Goal: Information Seeking & Learning: Learn about a topic

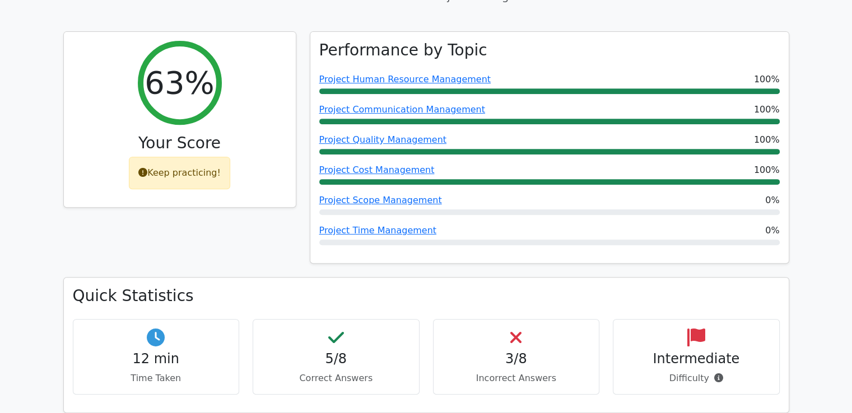
scroll to position [496, 0]
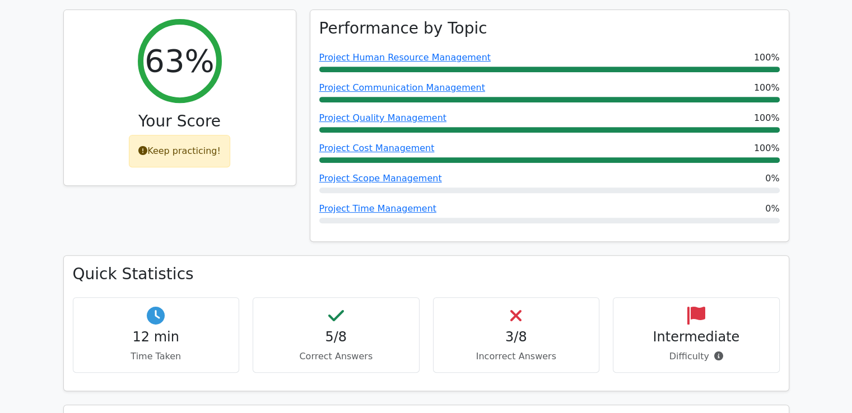
drag, startPoint x: 857, startPoint y: 43, endPoint x: 853, endPoint y: 122, distance: 78.5
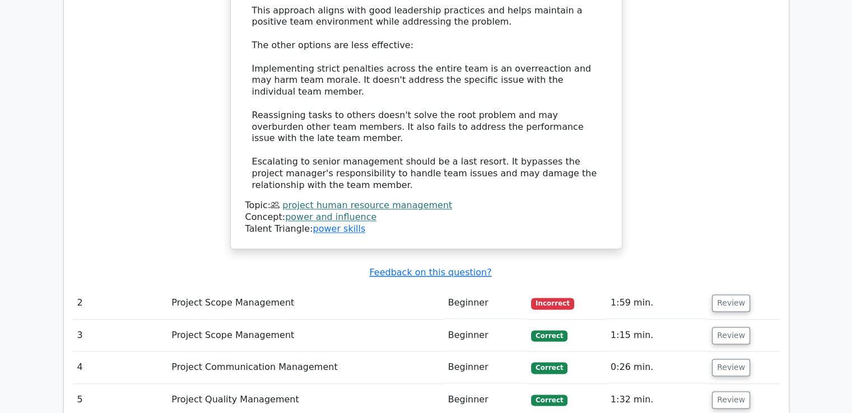
scroll to position [1452, 0]
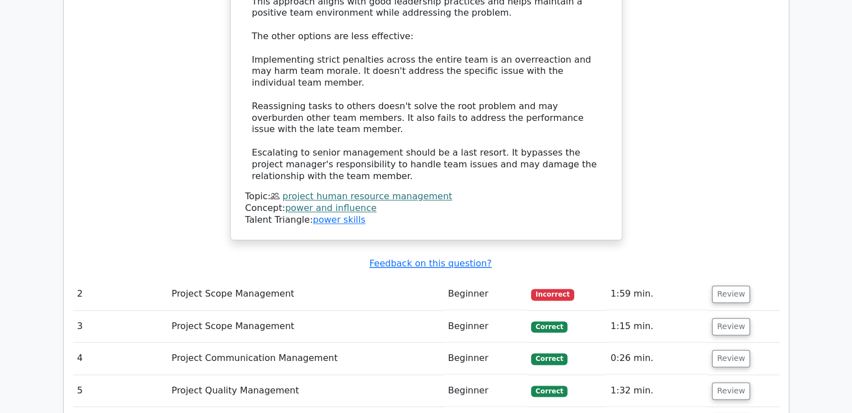
click at [227, 278] on td "Project Scope Management" at bounding box center [305, 294] width 276 height 32
click at [715, 286] on button "Review" at bounding box center [731, 294] width 38 height 17
click at [726, 286] on button "Review" at bounding box center [731, 294] width 38 height 17
click at [722, 286] on button "Review" at bounding box center [731, 294] width 38 height 17
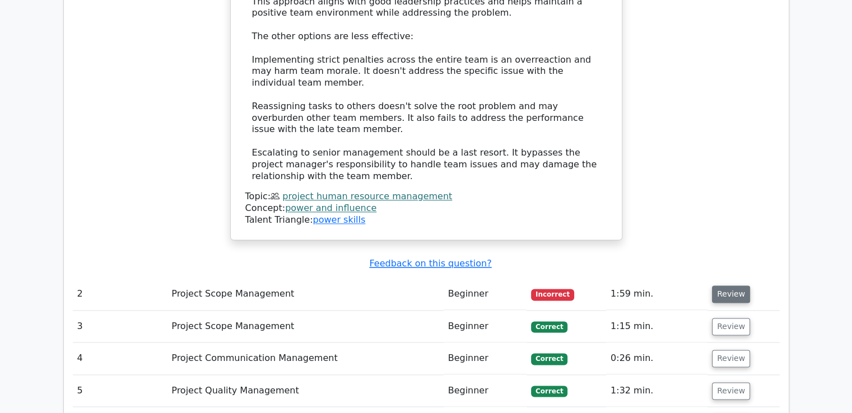
click at [722, 286] on button "Review" at bounding box center [731, 294] width 38 height 17
click at [720, 318] on button "Review" at bounding box center [731, 326] width 38 height 17
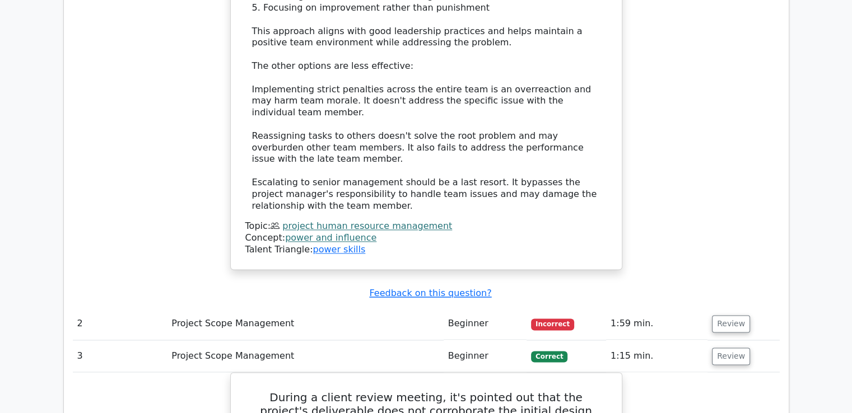
scroll to position [1422, 0]
click at [720, 316] on button "Review" at bounding box center [731, 324] width 38 height 17
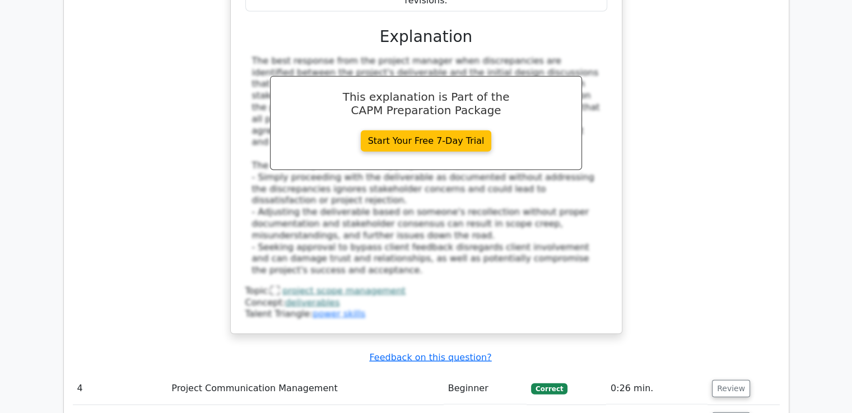
scroll to position [2634, 0]
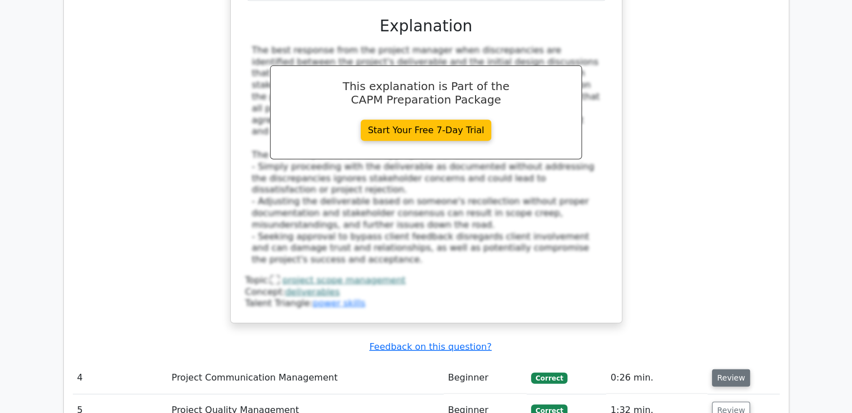
click at [719, 370] on button "Review" at bounding box center [731, 378] width 38 height 17
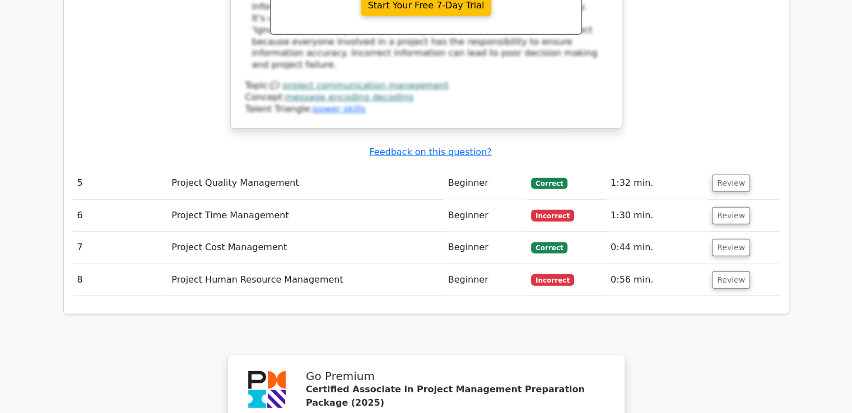
scroll to position [3586, 0]
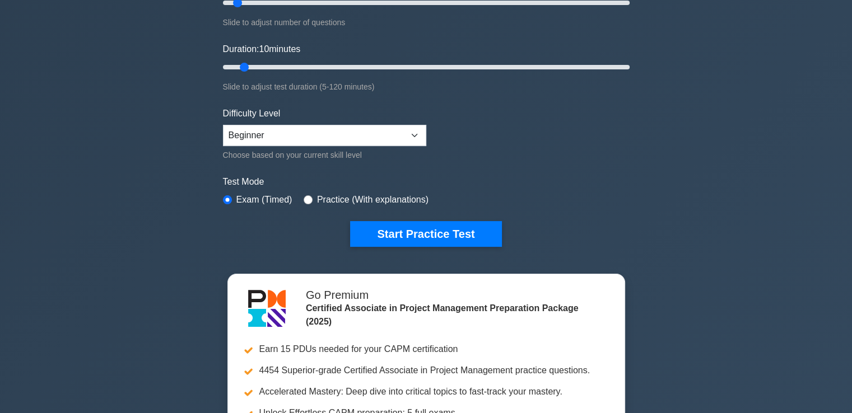
scroll to position [179, 0]
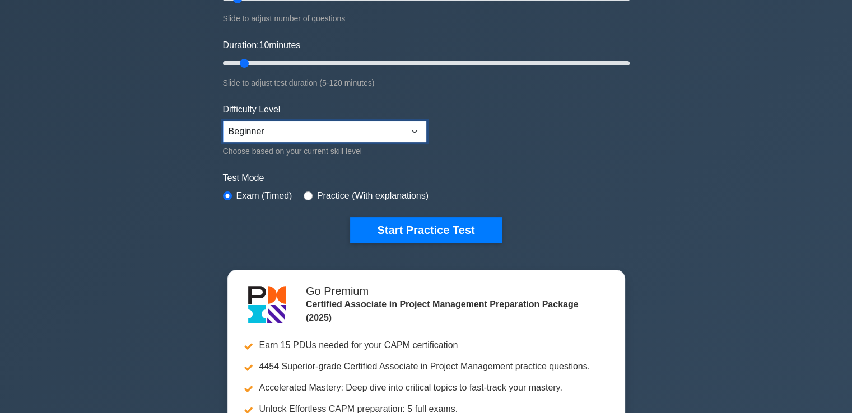
click at [365, 131] on select "Beginner Intermediate Expert" at bounding box center [324, 131] width 203 height 21
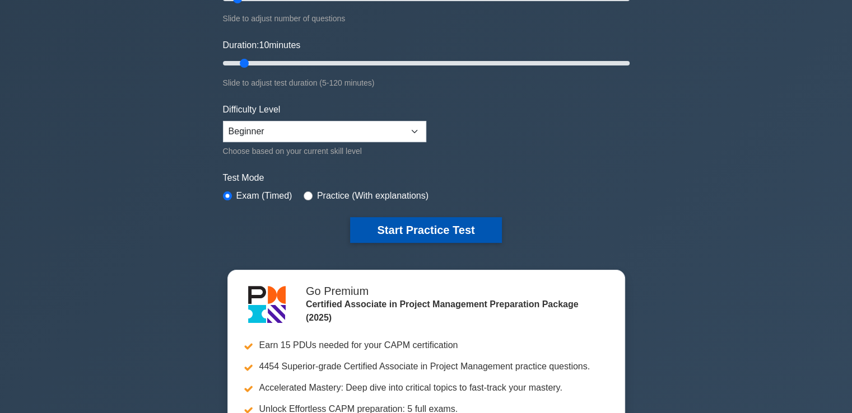
click at [434, 224] on button "Start Practice Test" at bounding box center [425, 230] width 151 height 26
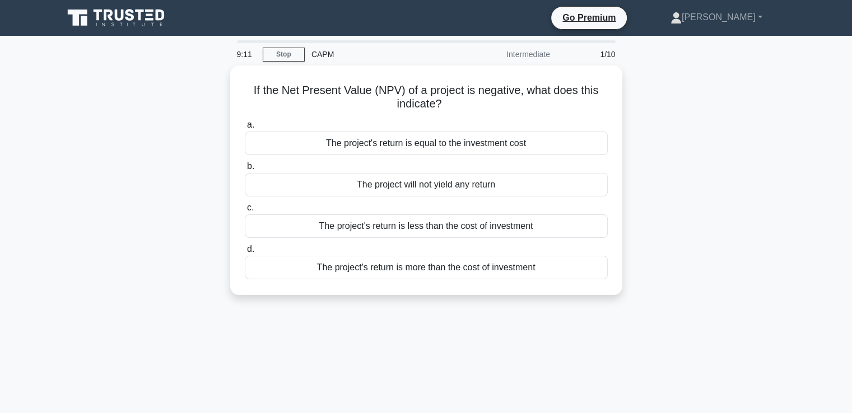
click at [434, 224] on div "The project's return is less than the cost of investment" at bounding box center [426, 227] width 363 height 24
click at [245, 212] on input "c. The project's return is less than the cost of investment" at bounding box center [245, 207] width 0 height 7
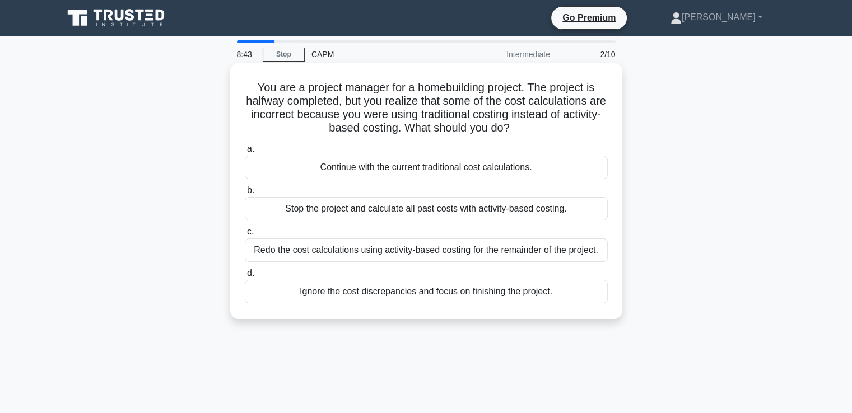
click at [422, 249] on div "Redo the cost calculations using activity-based costing for the remainder of th…" at bounding box center [426, 251] width 363 height 24
click at [245, 236] on input "c. Redo the cost calculations using activity-based costing for the remainder of…" at bounding box center [245, 232] width 0 height 7
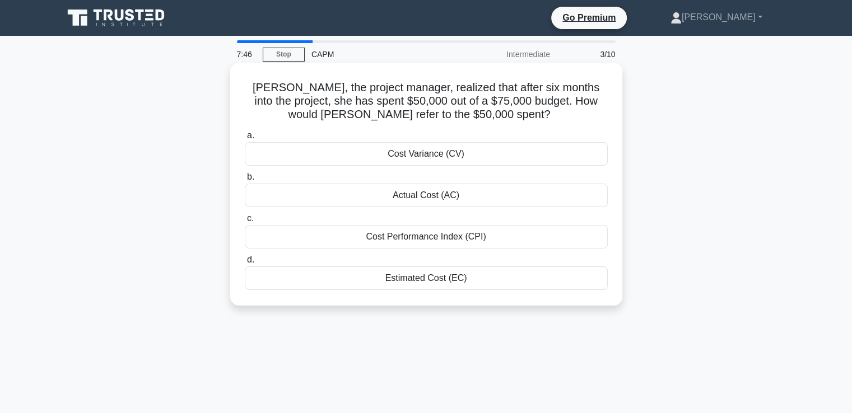
click at [430, 197] on div "Actual Cost (AC)" at bounding box center [426, 196] width 363 height 24
click at [245, 181] on input "b. Actual Cost (AC)" at bounding box center [245, 177] width 0 height 7
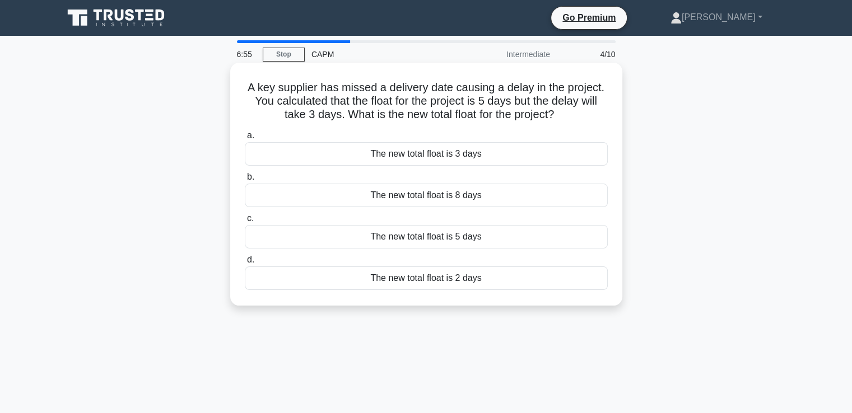
click at [408, 282] on div "The new total float is 2 days" at bounding box center [426, 279] width 363 height 24
click at [245, 264] on input "d. The new total float is 2 days" at bounding box center [245, 260] width 0 height 7
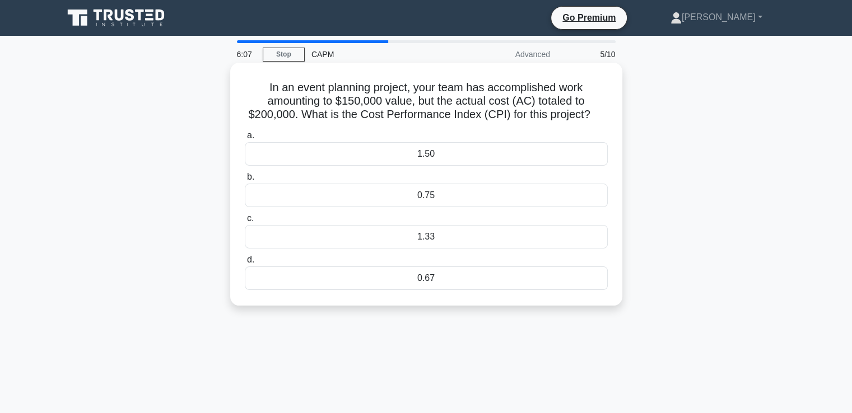
click at [415, 194] on div "0.75" at bounding box center [426, 196] width 363 height 24
click at [245, 181] on input "b. 0.75" at bounding box center [245, 177] width 0 height 7
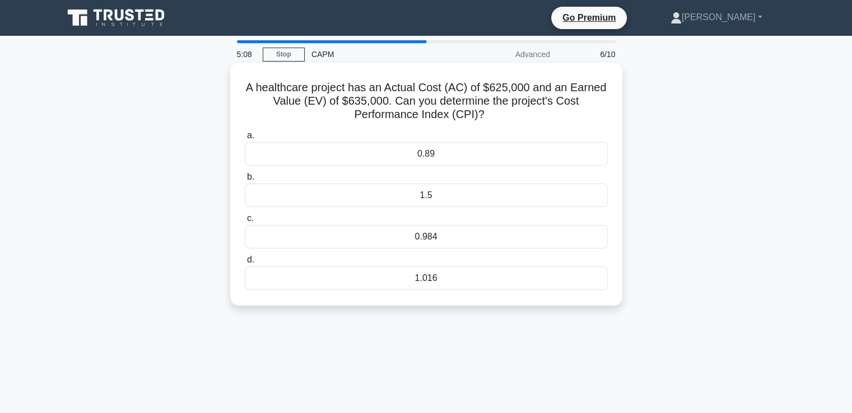
click at [412, 278] on div "1.016" at bounding box center [426, 279] width 363 height 24
click at [245, 264] on input "d. 1.016" at bounding box center [245, 260] width 0 height 7
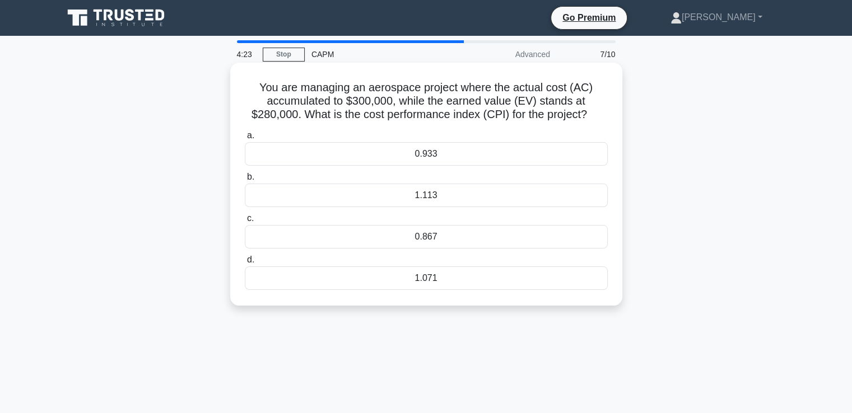
click at [409, 151] on div "0.933" at bounding box center [426, 154] width 363 height 24
click at [245, 139] on input "a. 0.933" at bounding box center [245, 135] width 0 height 7
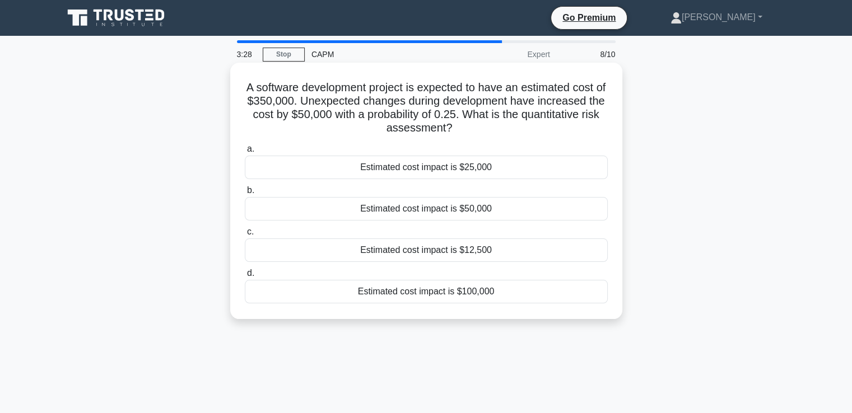
click at [399, 246] on div "Estimated cost impact is $12,500" at bounding box center [426, 251] width 363 height 24
click at [245, 236] on input "c. Estimated cost impact is $12,500" at bounding box center [245, 232] width 0 height 7
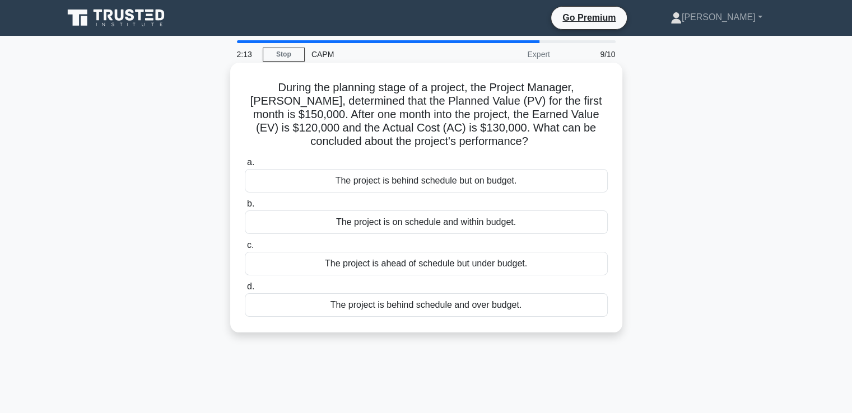
click at [398, 310] on div "The project is behind schedule and over budget." at bounding box center [426, 306] width 363 height 24
click at [245, 291] on input "d. The project is behind schedule and over budget." at bounding box center [245, 286] width 0 height 7
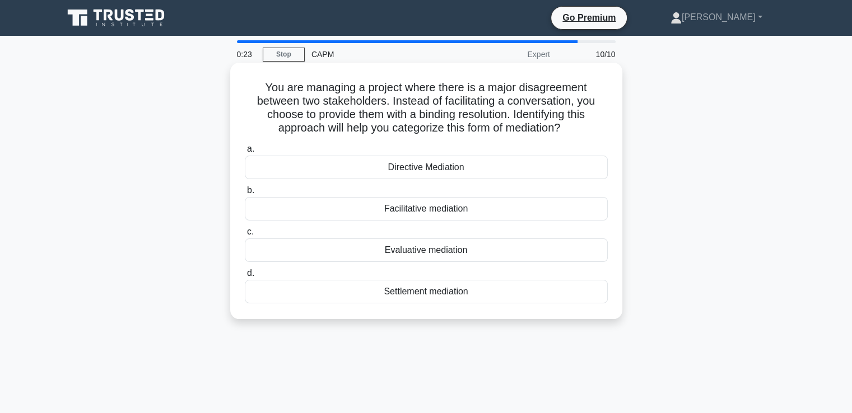
click at [383, 173] on div "Directive Mediation" at bounding box center [426, 168] width 363 height 24
click at [245, 153] on input "a. Directive Mediation" at bounding box center [245, 149] width 0 height 7
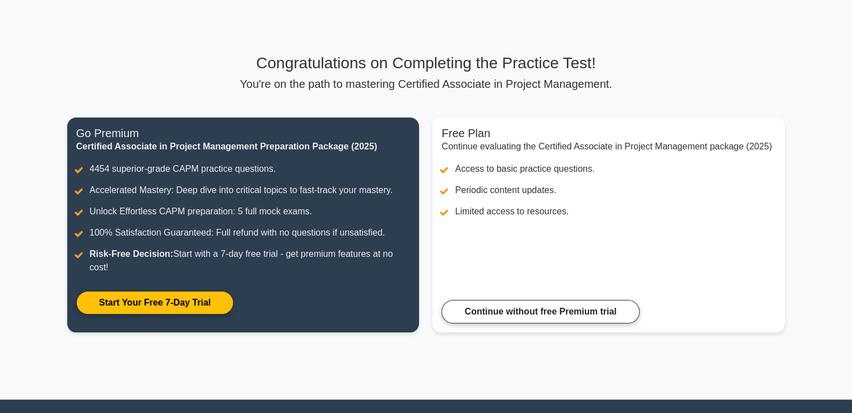
scroll to position [34, 0]
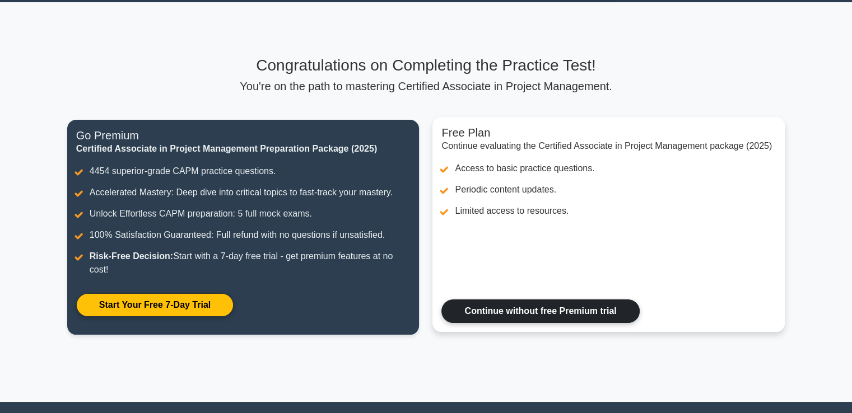
click at [515, 315] on link "Continue without free Premium trial" at bounding box center [540, 312] width 198 height 24
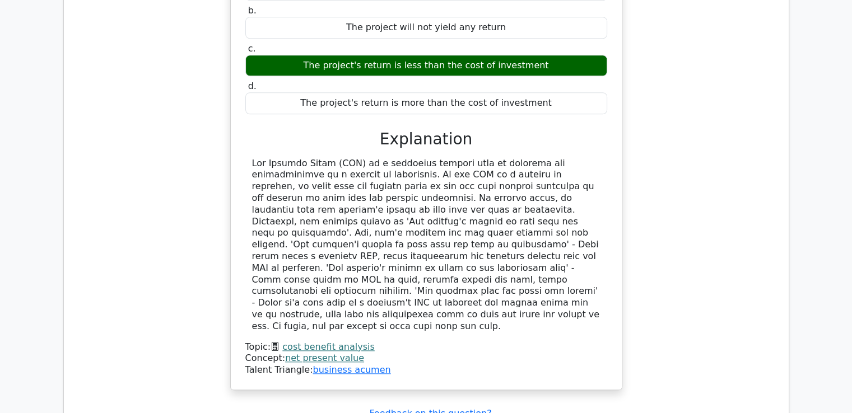
scroll to position [1143, 0]
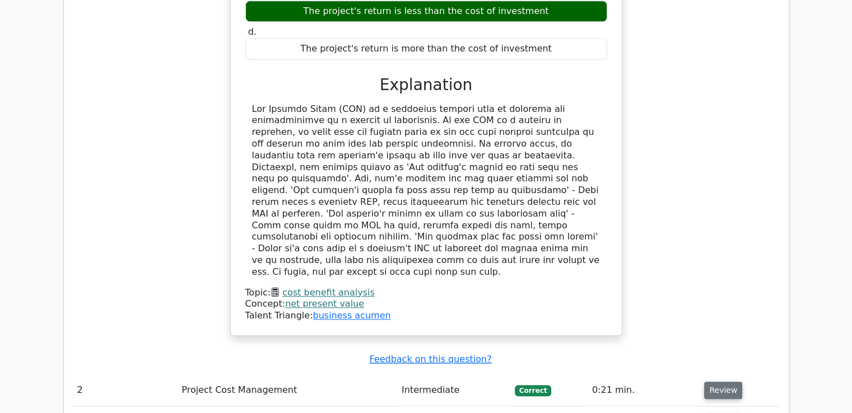
click at [719, 382] on button "Review" at bounding box center [723, 390] width 38 height 17
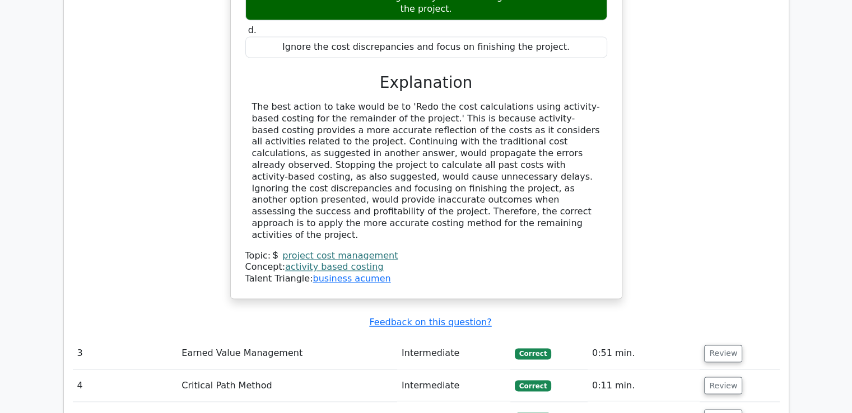
scroll to position [1782, 0]
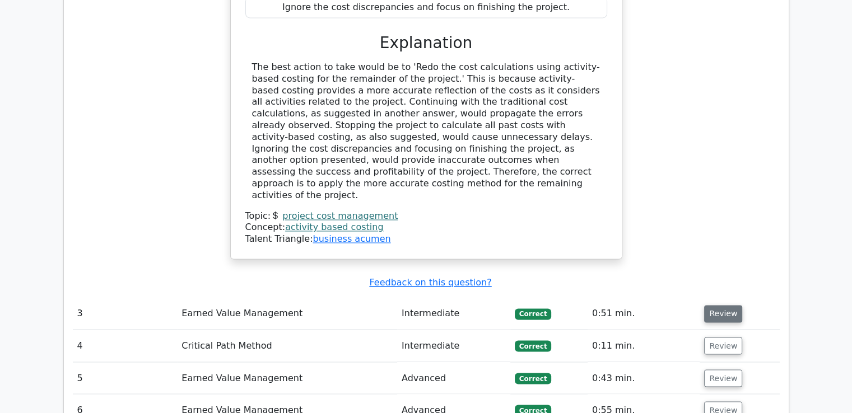
click at [712, 305] on button "Review" at bounding box center [723, 313] width 38 height 17
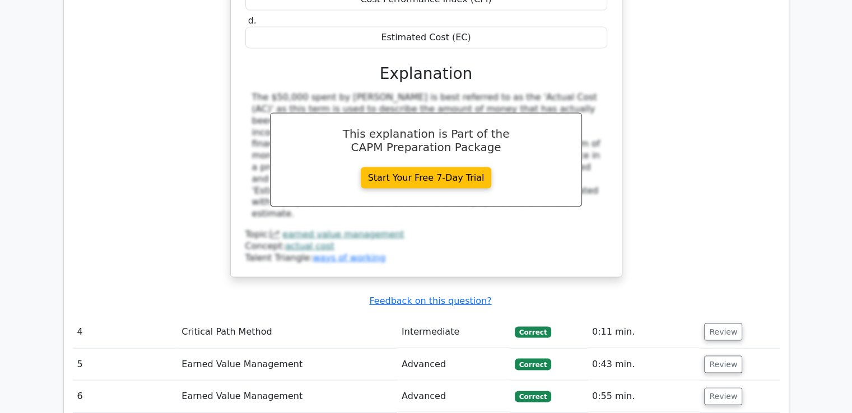
scroll to position [2317, 0]
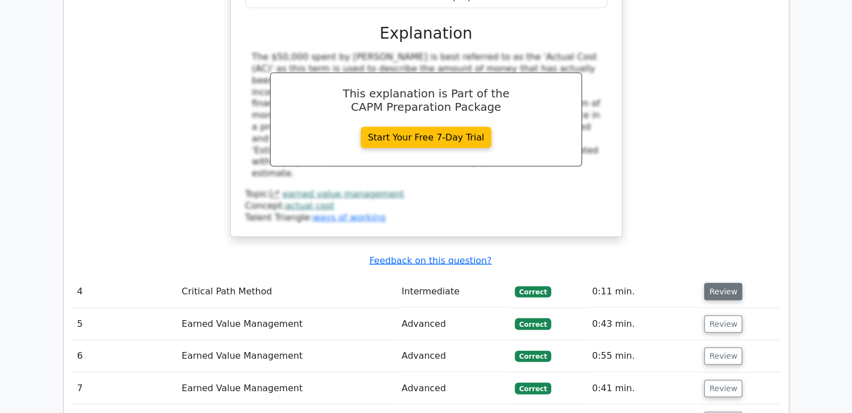
click at [706, 283] on button "Review" at bounding box center [723, 291] width 38 height 17
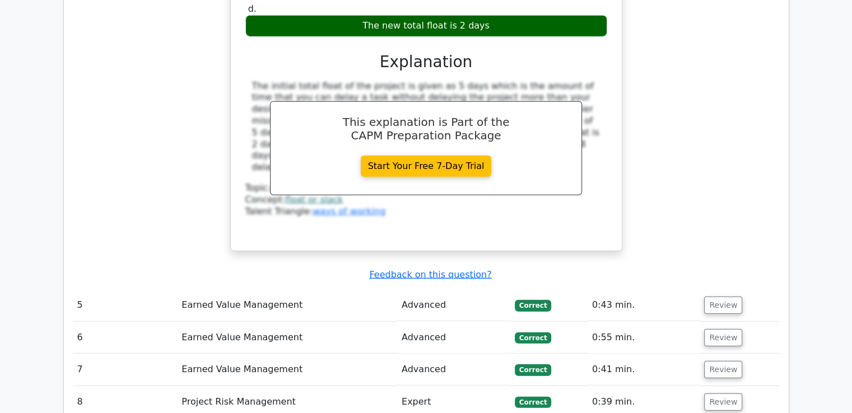
scroll to position [2832, 0]
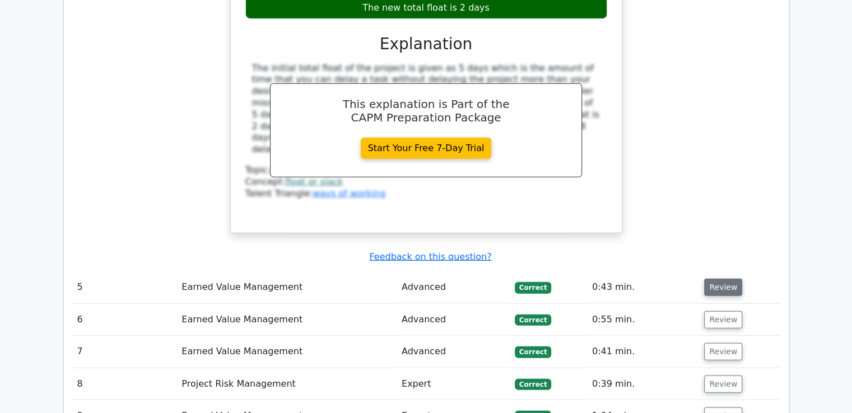
click at [720, 279] on button "Review" at bounding box center [723, 287] width 38 height 17
click at [716, 311] on button "Review" at bounding box center [723, 319] width 38 height 17
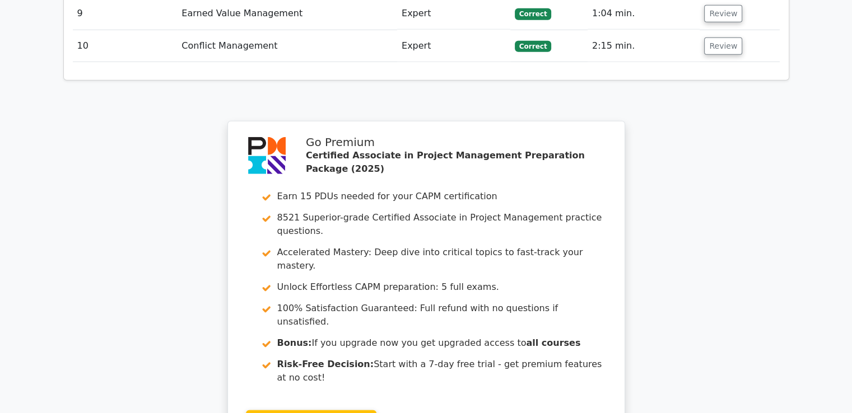
scroll to position [3289, 0]
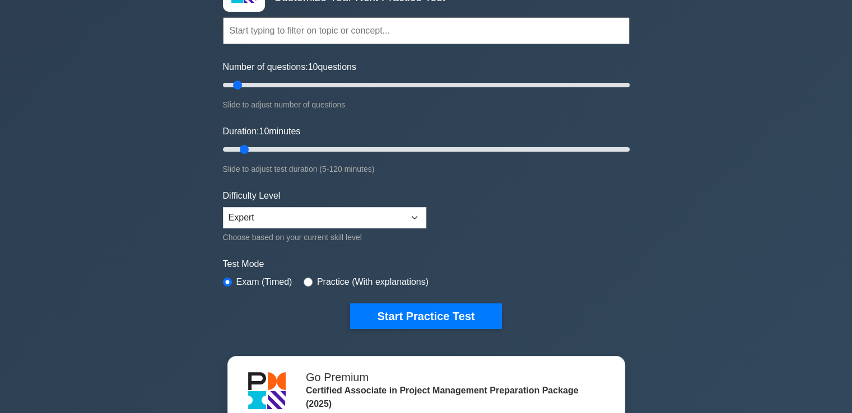
scroll to position [71, 0]
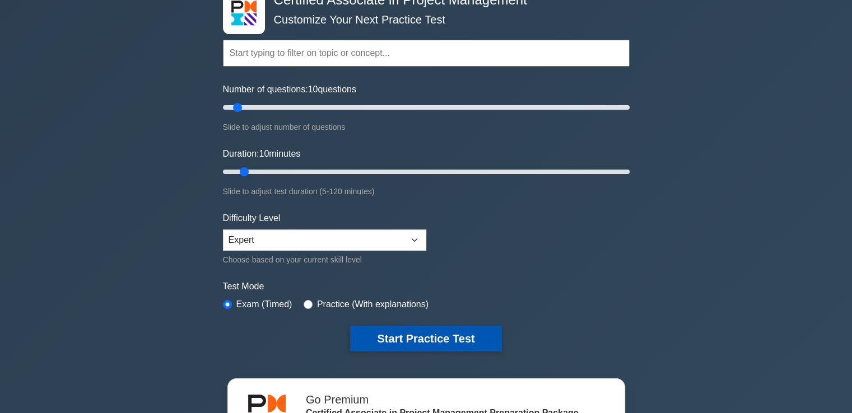
click at [481, 339] on button "Start Practice Test" at bounding box center [425, 339] width 151 height 26
